Goal: Task Accomplishment & Management: Manage account settings

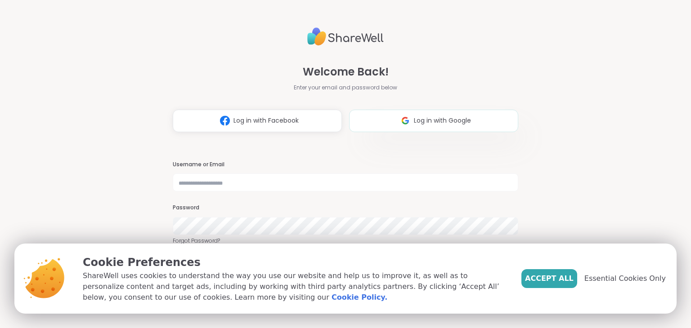
click at [427, 117] on span "Log in with Google" at bounding box center [442, 120] width 57 height 9
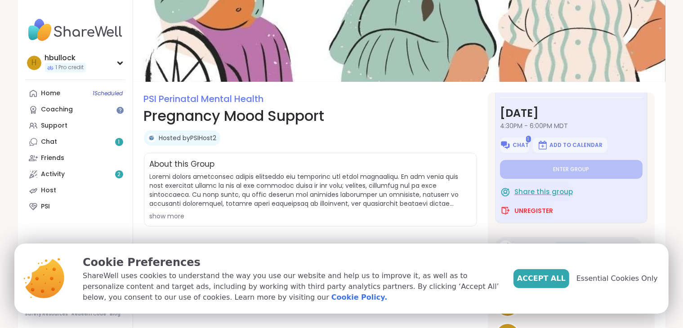
scroll to position [27, 0]
click at [526, 210] on span "Unregister" at bounding box center [534, 211] width 39 height 9
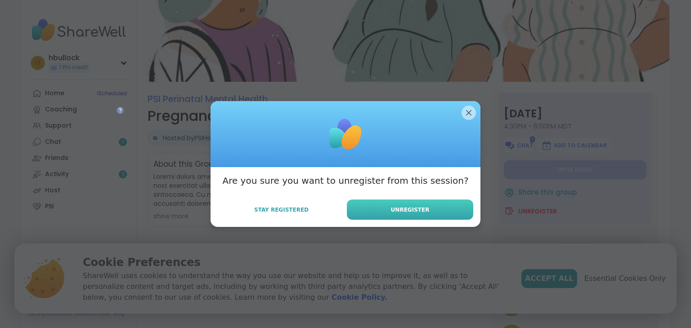
click at [371, 216] on button "Unregister" at bounding box center [410, 210] width 126 height 20
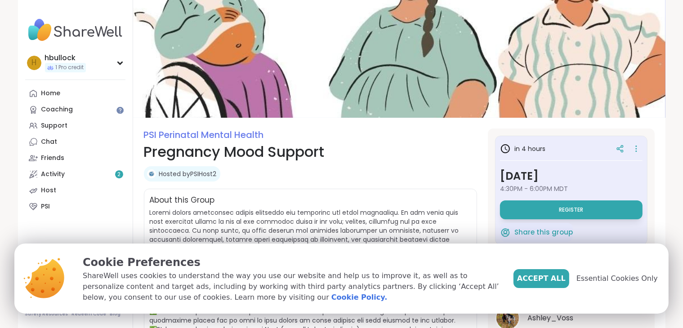
scroll to position [0, 0]
click at [87, 35] on img at bounding box center [75, 29] width 100 height 31
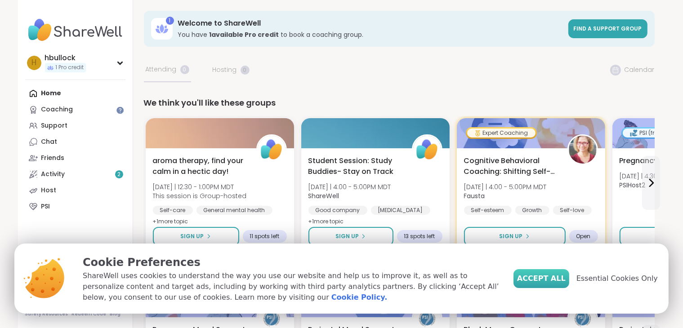
click at [553, 278] on span "Accept All" at bounding box center [541, 278] width 49 height 11
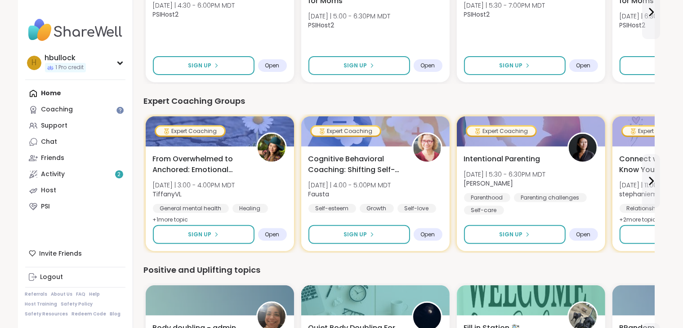
scroll to position [166, 0]
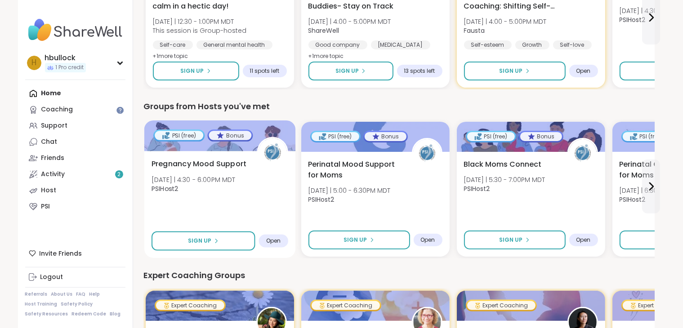
click at [203, 163] on span "Pregnancy Mood Support" at bounding box center [199, 164] width 95 height 11
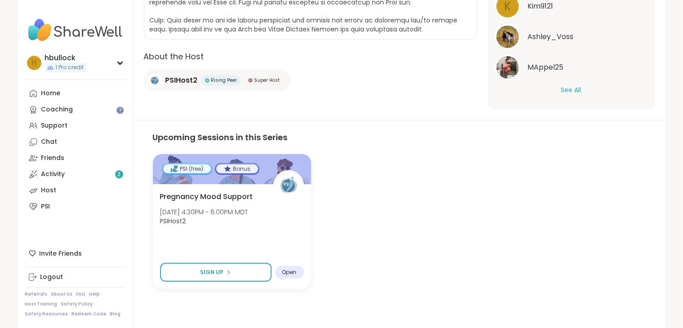
scroll to position [334, 0]
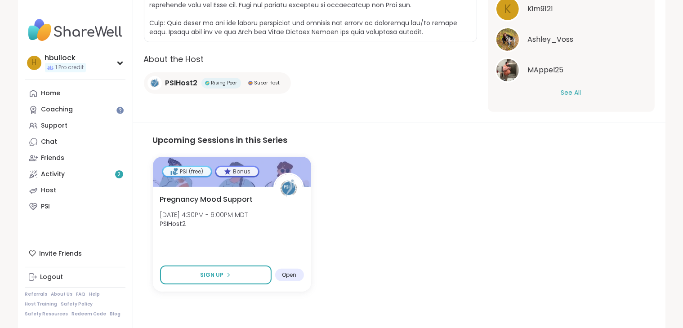
click at [512, 71] on img at bounding box center [508, 70] width 22 height 22
